Goal: Information Seeking & Learning: Learn about a topic

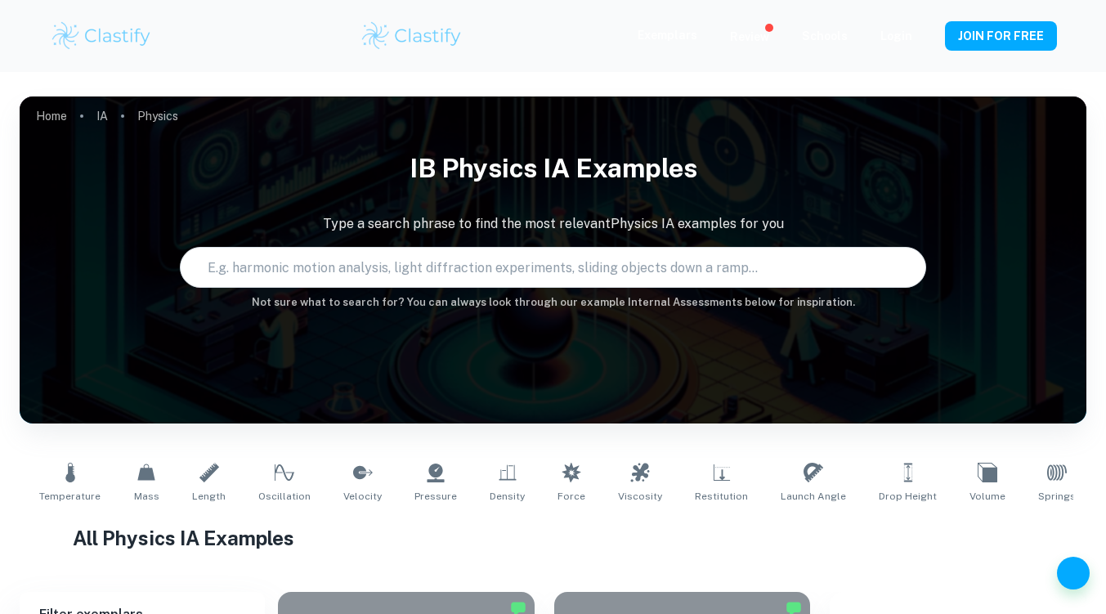
type input "Physics"
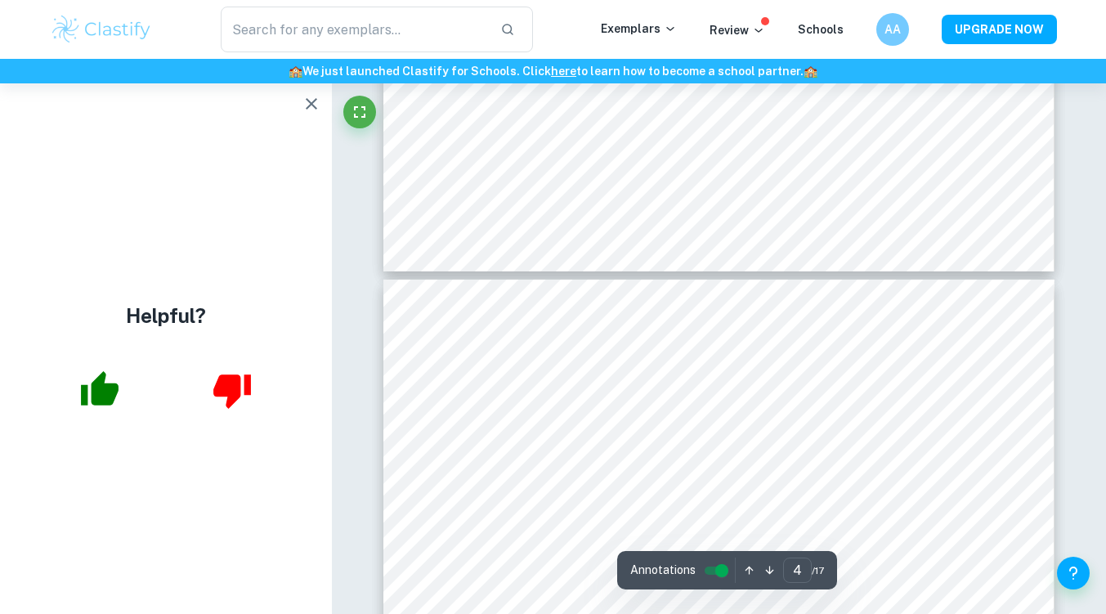
scroll to position [2908, 0]
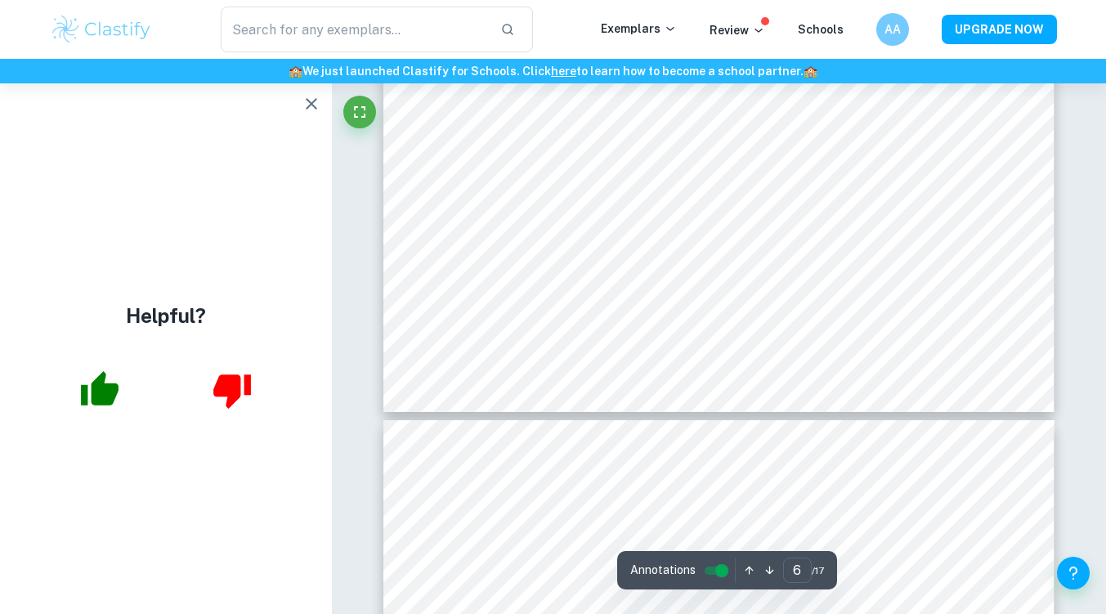
type input "7"
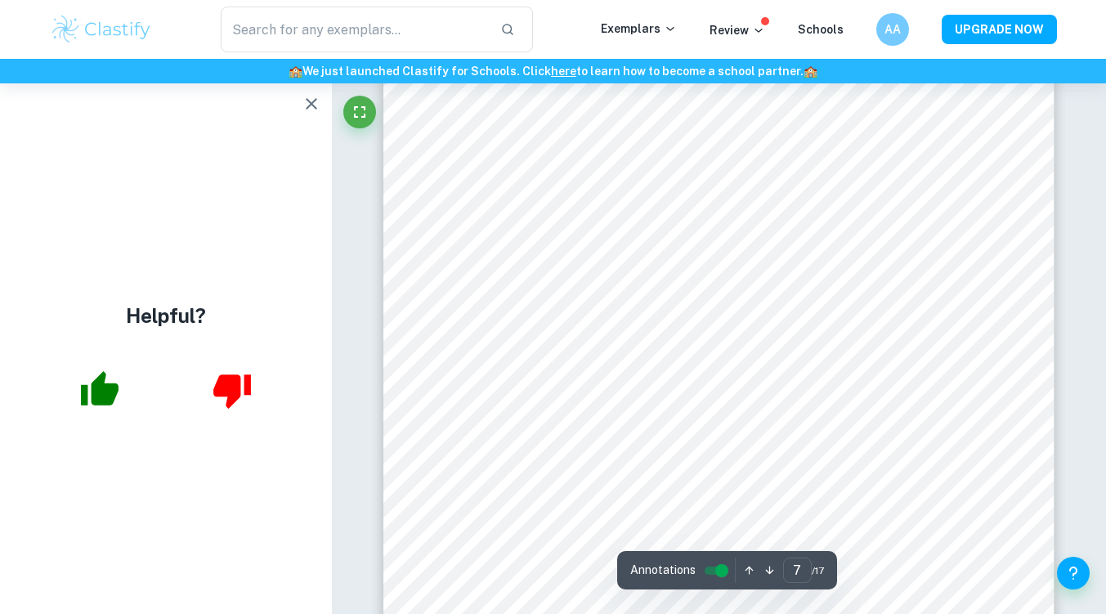
scroll to position [6286, 0]
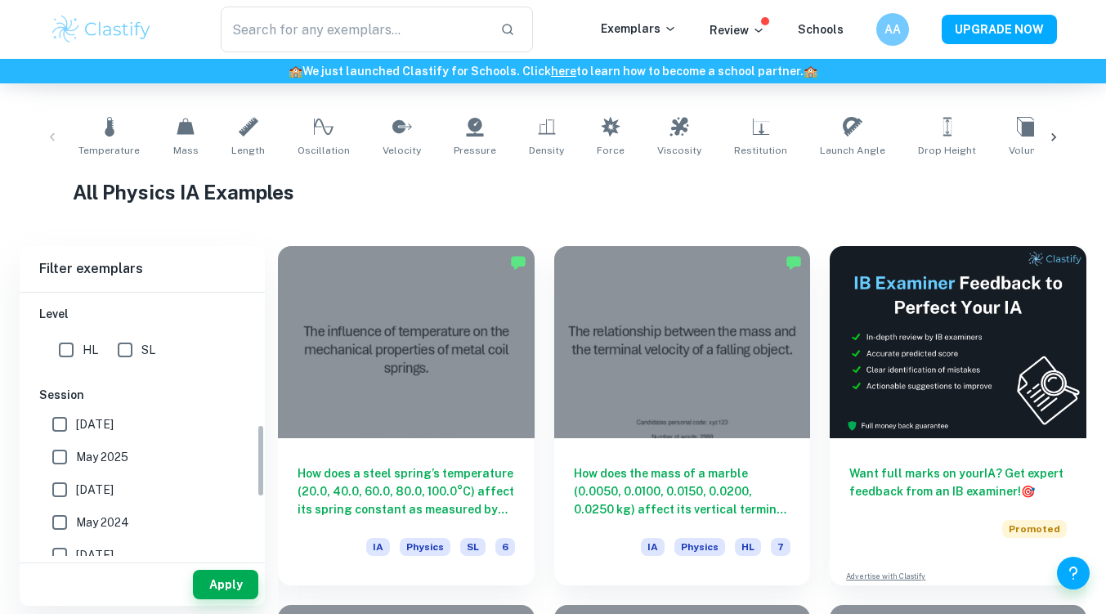
scroll to position [477, 0]
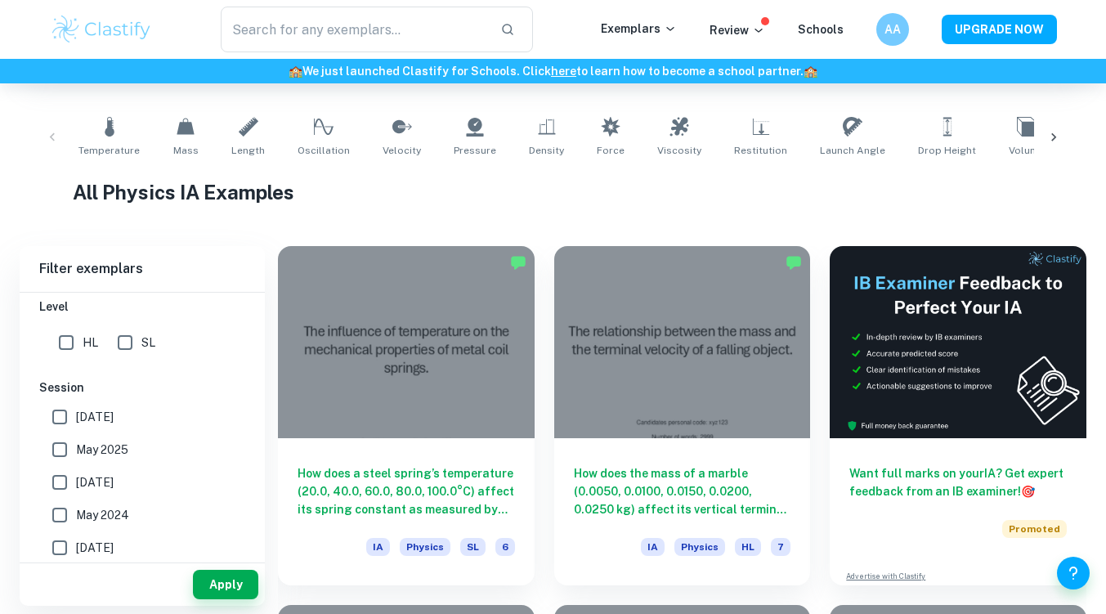
click at [103, 446] on span "May 2025" at bounding box center [102, 450] width 52 height 18
click at [76, 446] on input "May 2025" at bounding box center [59, 449] width 33 height 33
checkbox input "true"
click at [73, 324] on div "HL" at bounding box center [81, 339] width 59 height 39
click at [69, 332] on input "HL" at bounding box center [66, 342] width 33 height 33
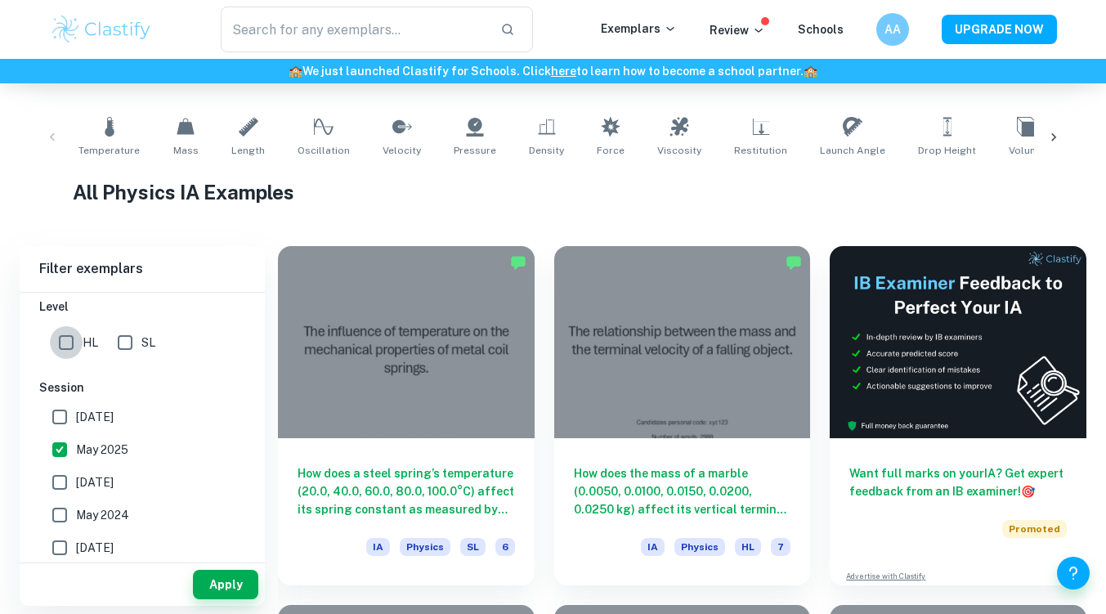
checkbox input "true"
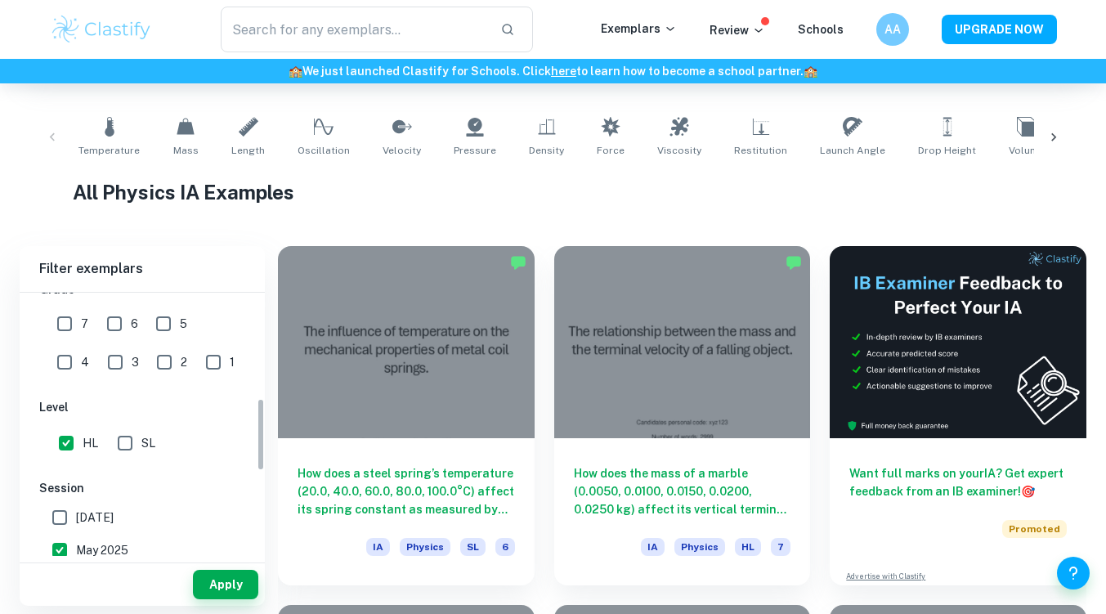
scroll to position [375, 0]
click at [69, 332] on input "7" at bounding box center [64, 325] width 33 height 33
checkbox input "true"
click at [114, 336] on input "6" at bounding box center [114, 325] width 33 height 33
checkbox input "true"
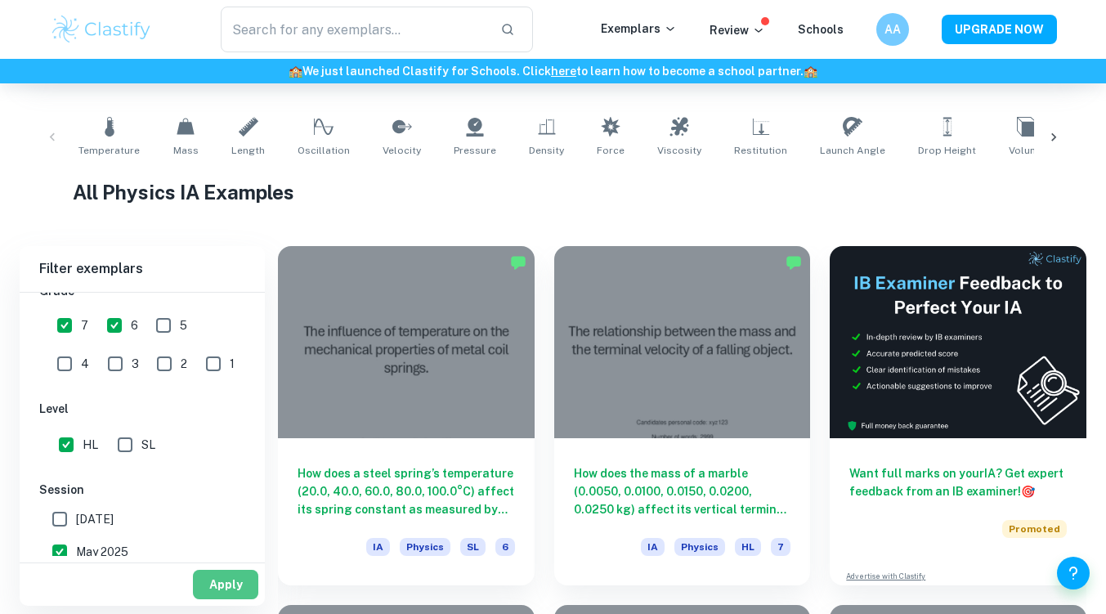
click at [220, 579] on button "Apply" at bounding box center [225, 584] width 65 height 29
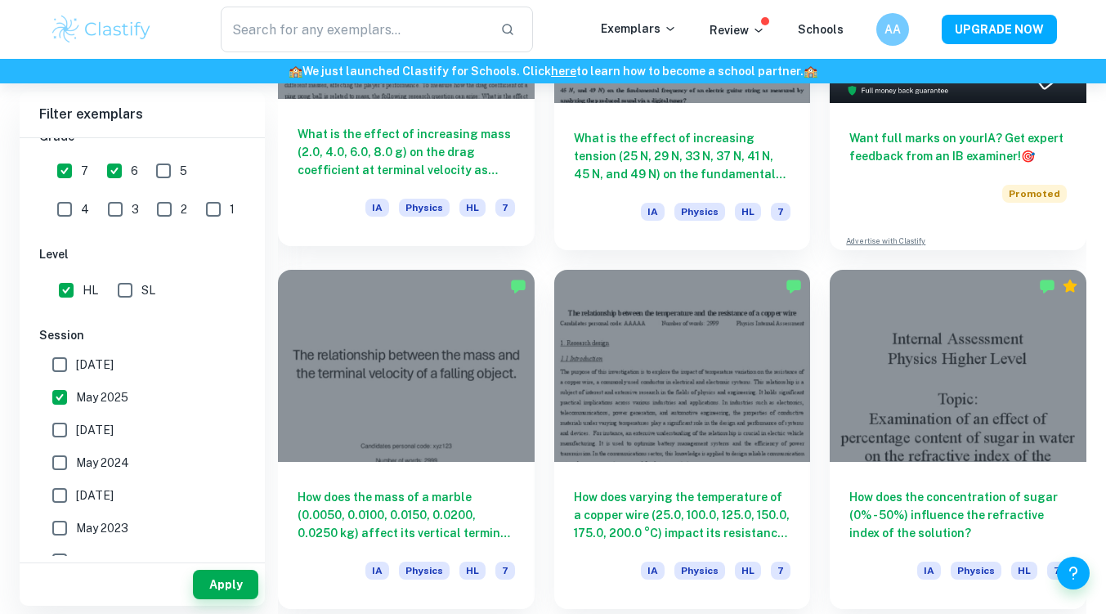
scroll to position [642, 0]
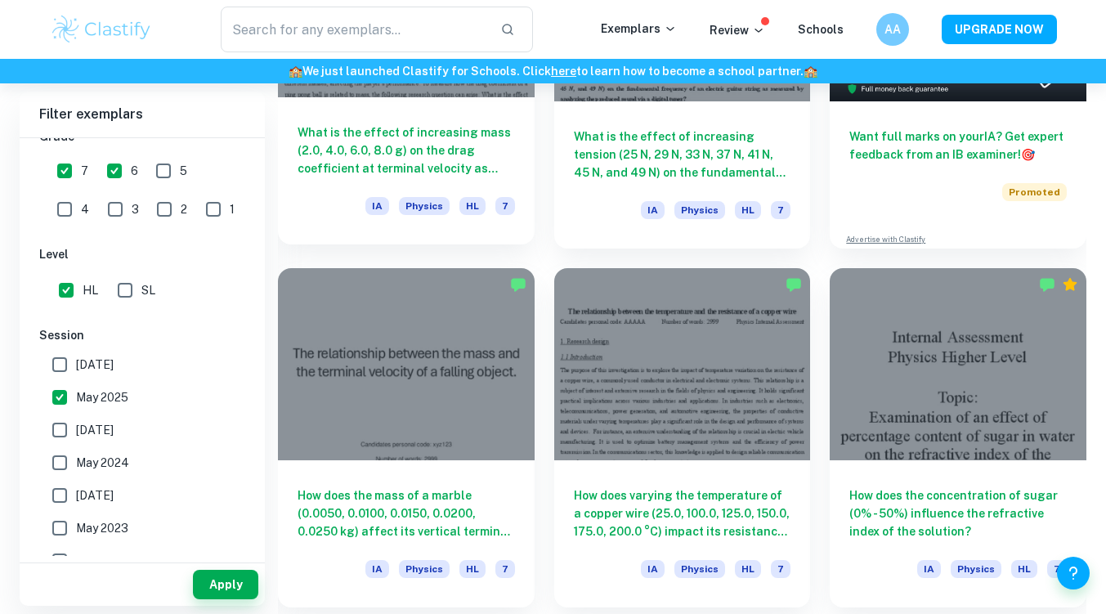
click at [441, 533] on h6 "How does the mass of a marble (0.0050, 0.0100, 0.0150, 0.0200, 0.0250 kg) affec…" at bounding box center [405, 513] width 217 height 54
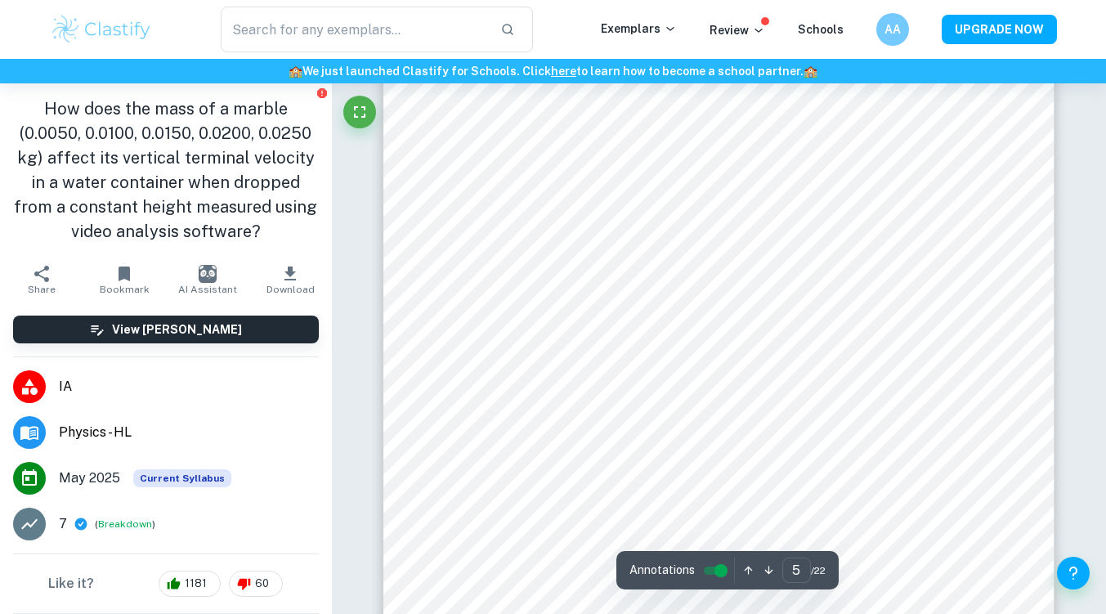
scroll to position [4466, 0]
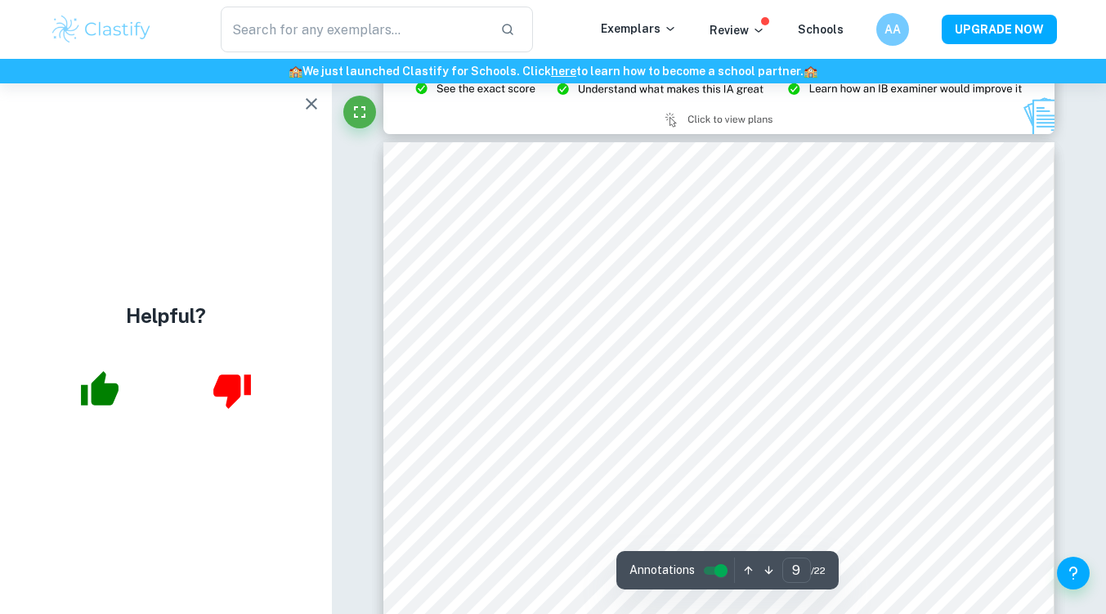
type input "8"
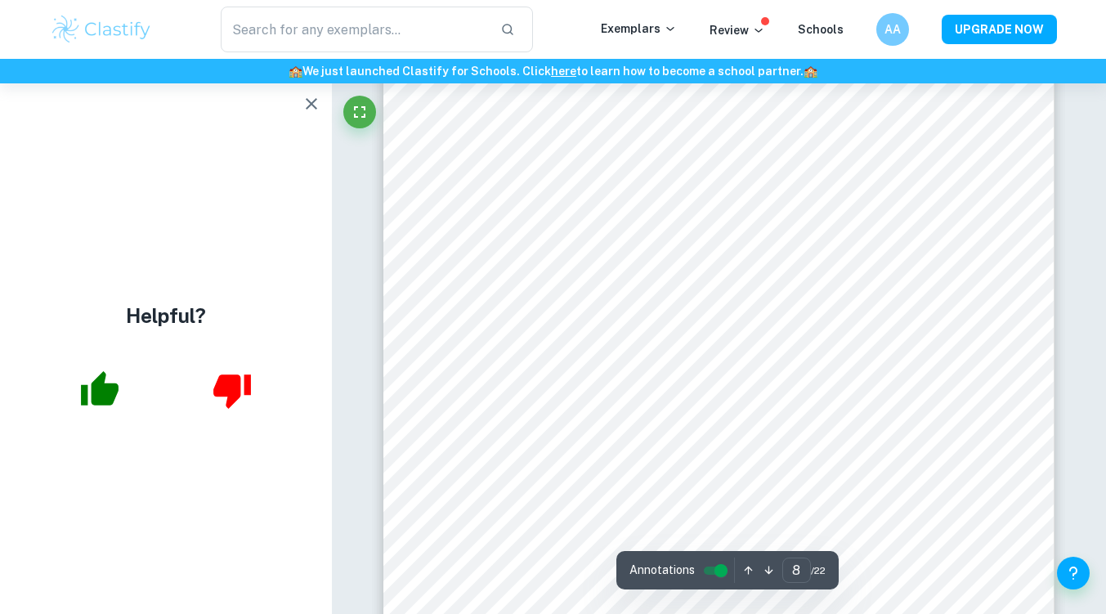
scroll to position [7307, 0]
